Goal: Check status: Check status

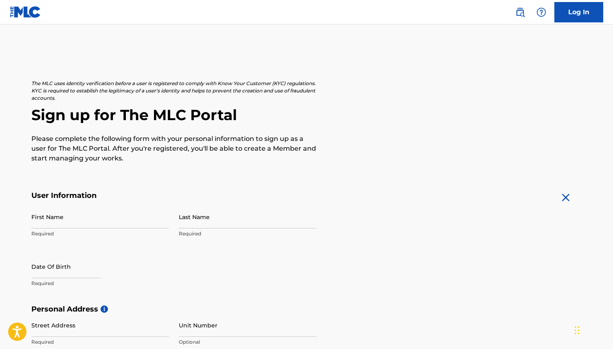
click at [560, 7] on link "Log In" at bounding box center [579, 12] width 49 height 20
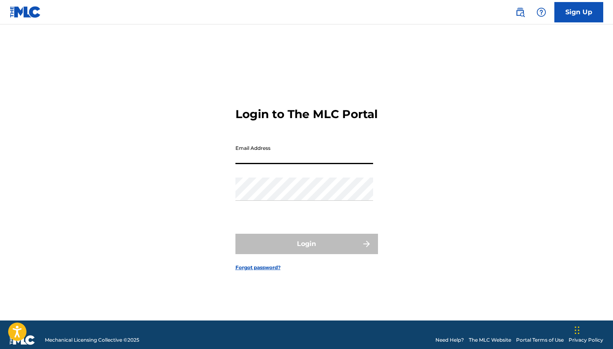
click at [334, 161] on input "Email Address" at bounding box center [305, 152] width 138 height 23
type input "[EMAIL_ADDRESS][DOMAIN_NAME]"
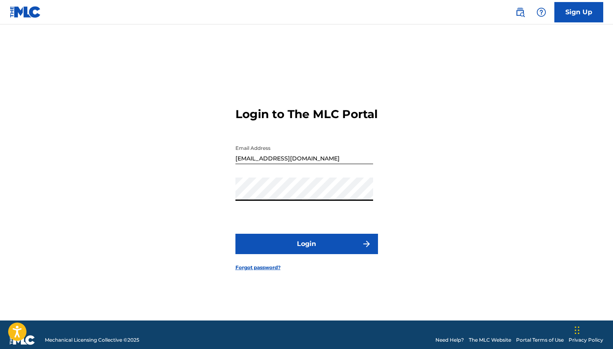
click at [337, 245] on button "Login" at bounding box center [307, 244] width 143 height 20
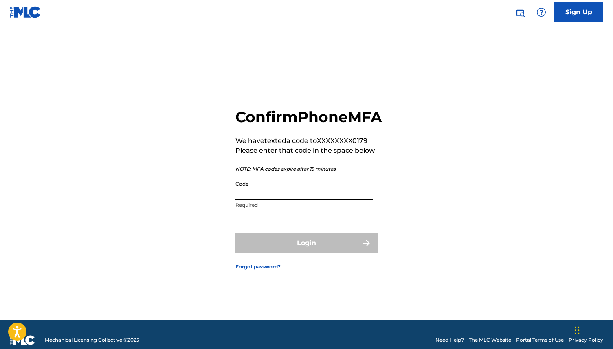
click at [302, 200] on input "Code" at bounding box center [305, 188] width 138 height 23
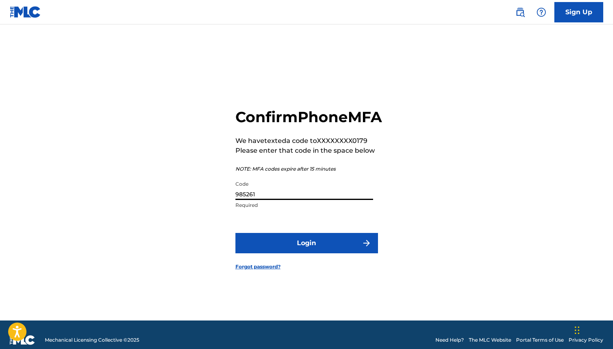
type input "985261"
click at [326, 252] on button "Login" at bounding box center [307, 243] width 143 height 20
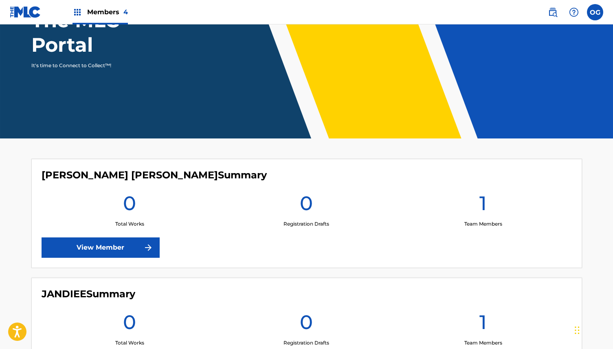
scroll to position [94, 0]
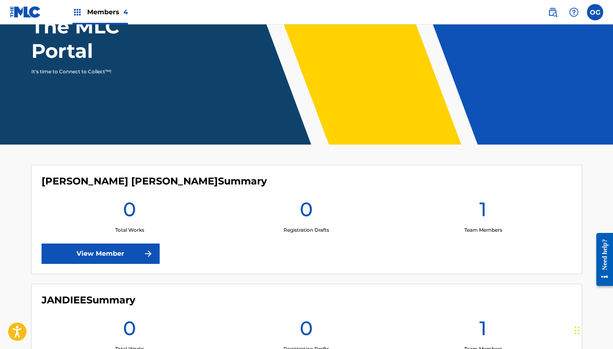
click at [131, 249] on link "View Member" at bounding box center [101, 254] width 118 height 20
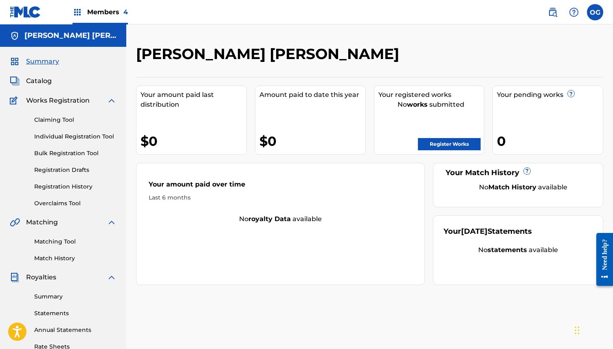
click at [67, 188] on link "Registration History" at bounding box center [75, 187] width 82 height 9
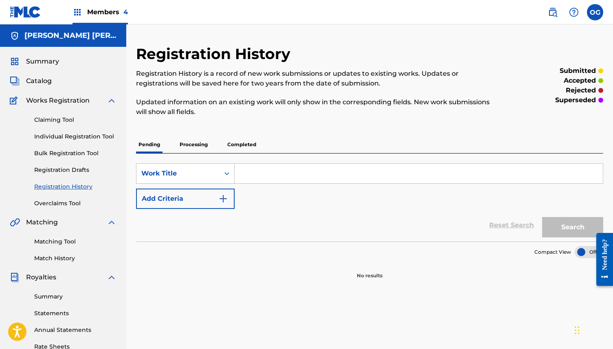
click at [198, 139] on p "Processing" at bounding box center [193, 144] width 33 height 17
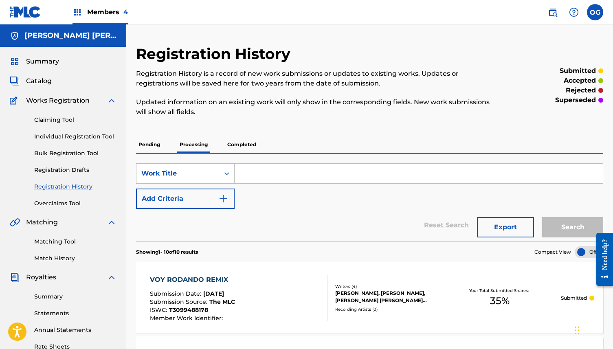
click at [231, 146] on p "Completed" at bounding box center [242, 144] width 34 height 17
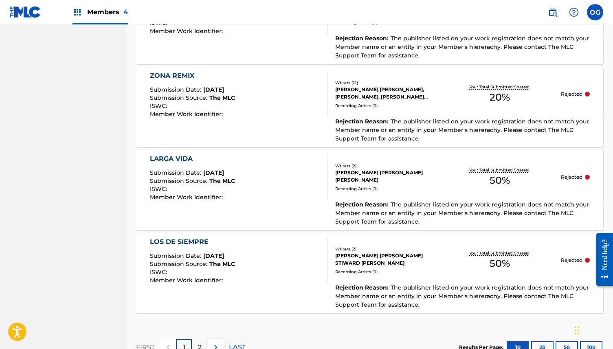
scroll to position [860, 0]
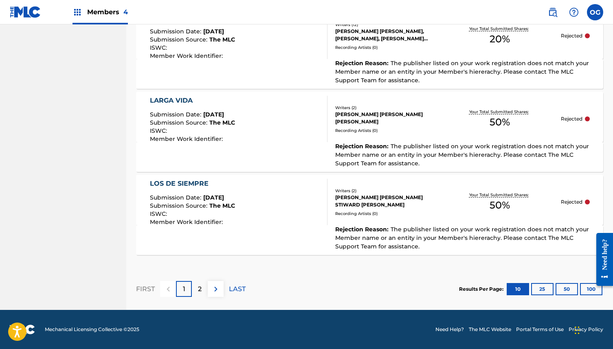
click at [545, 291] on button "25" at bounding box center [542, 289] width 22 height 12
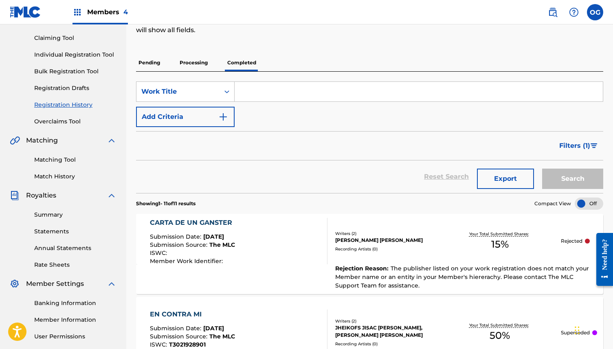
scroll to position [0, 0]
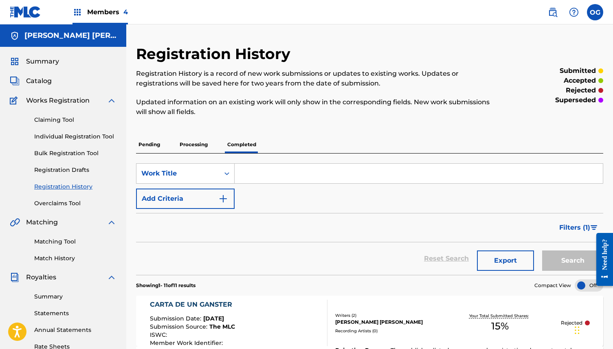
click at [186, 142] on p "Processing" at bounding box center [193, 144] width 33 height 17
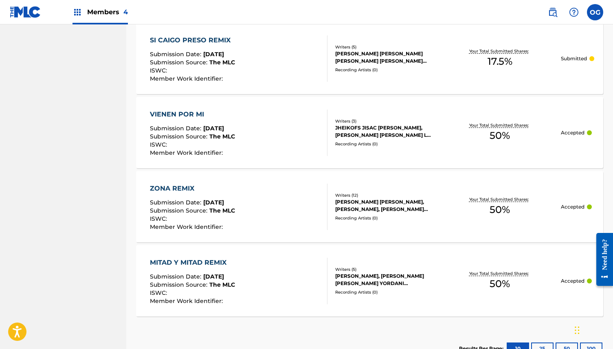
scroll to position [743, 0]
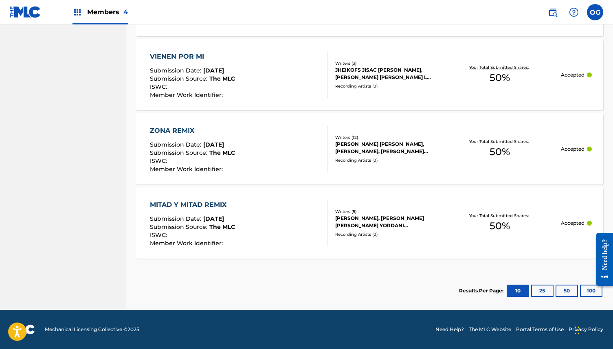
click at [542, 298] on div "Results Per Page: 10 25 50 100" at bounding box center [531, 291] width 144 height 38
click at [542, 291] on button "25" at bounding box center [542, 291] width 22 height 12
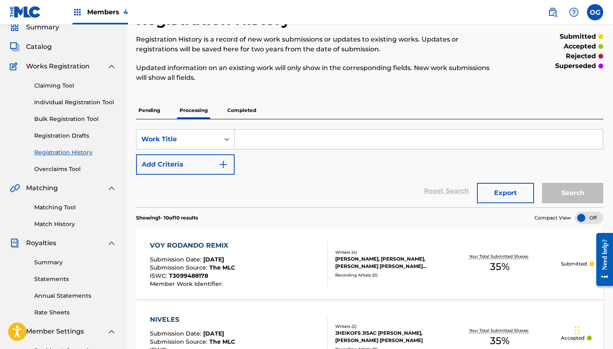
scroll to position [0, 0]
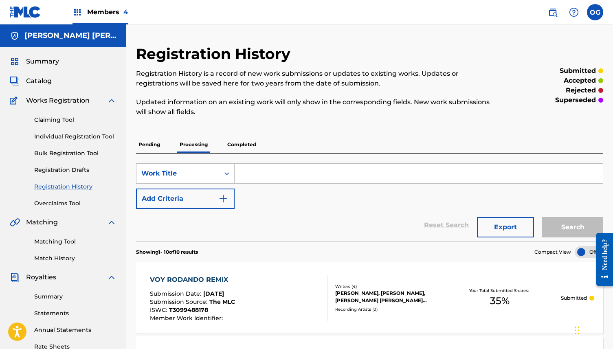
click at [77, 16] on img at bounding box center [78, 12] width 10 height 10
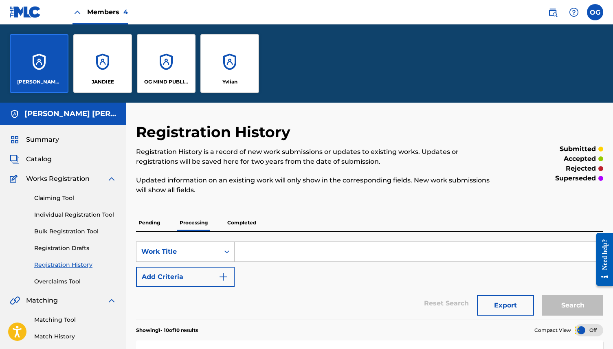
click at [174, 74] on div "OG MIND PUBLISHING" at bounding box center [166, 63] width 59 height 59
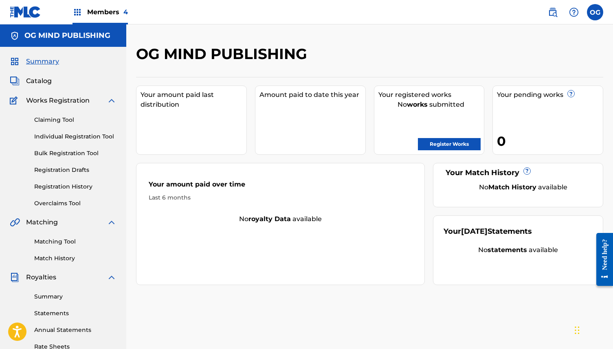
click at [86, 184] on link "Registration History" at bounding box center [75, 187] width 82 height 9
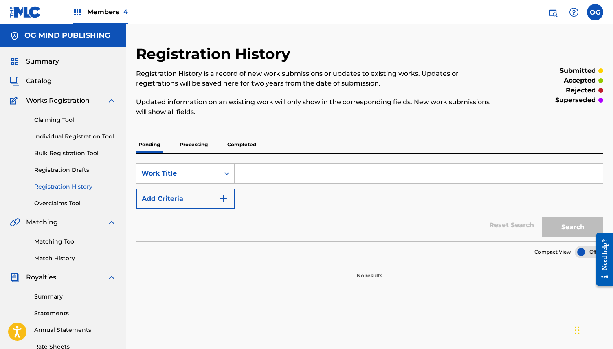
click at [194, 149] on p "Processing" at bounding box center [193, 144] width 33 height 17
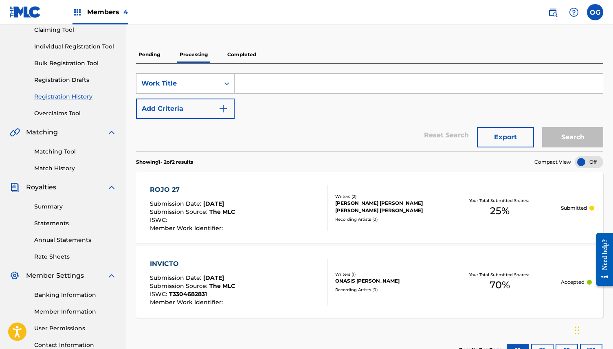
scroll to position [102, 0]
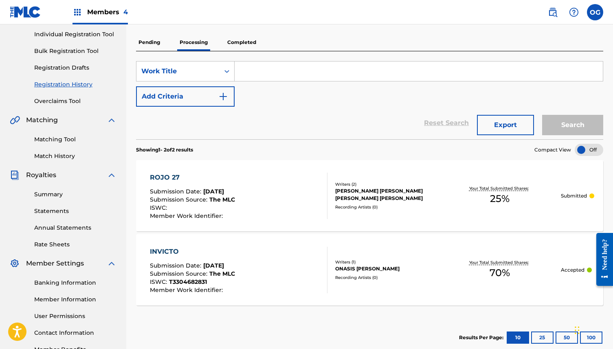
click at [241, 48] on p "Completed" at bounding box center [242, 42] width 34 height 17
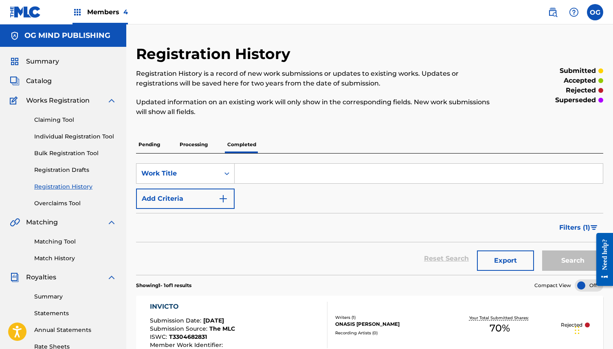
click at [205, 150] on p "Processing" at bounding box center [193, 144] width 33 height 17
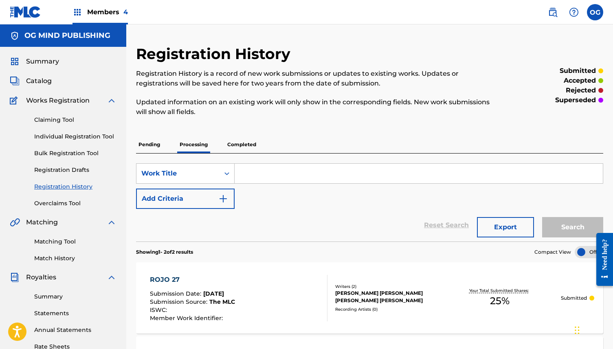
click at [36, 10] on img at bounding box center [25, 12] width 31 height 12
